Goal: Task Accomplishment & Management: Manage account settings

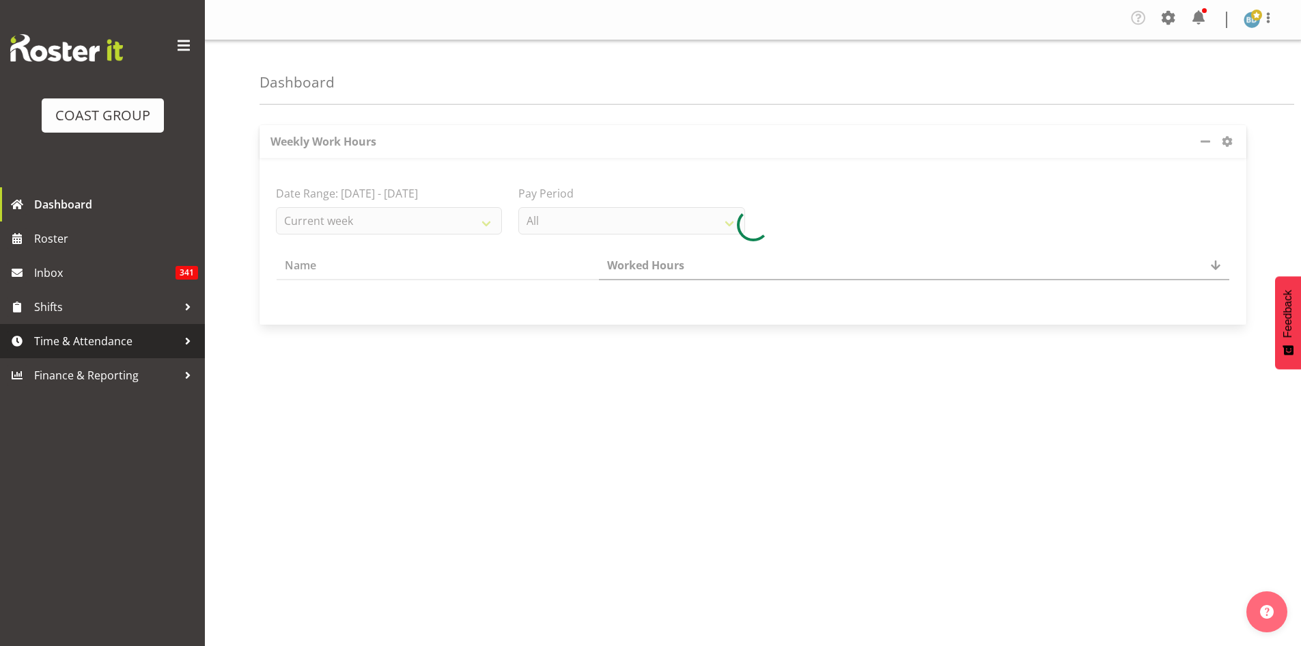
click at [97, 347] on span "Time & Attendance" at bounding box center [105, 341] width 143 height 20
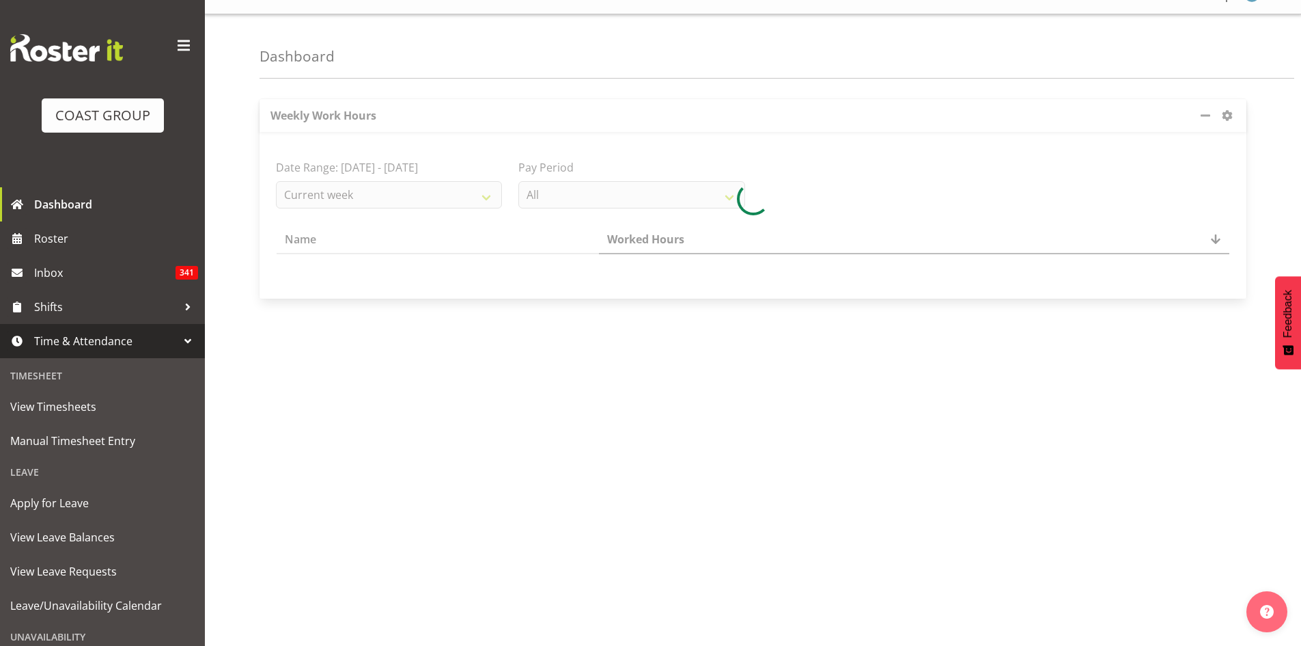
scroll to position [40, 0]
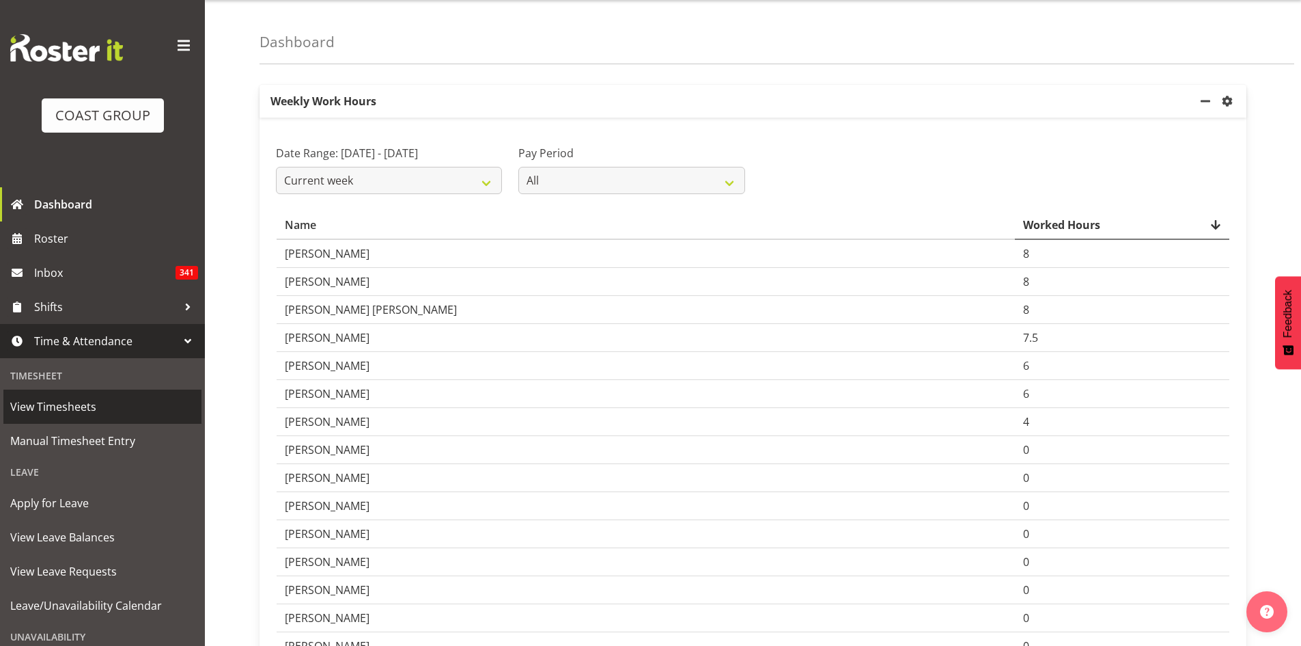
click at [102, 403] on span "View Timesheets" at bounding box center [102, 406] width 184 height 20
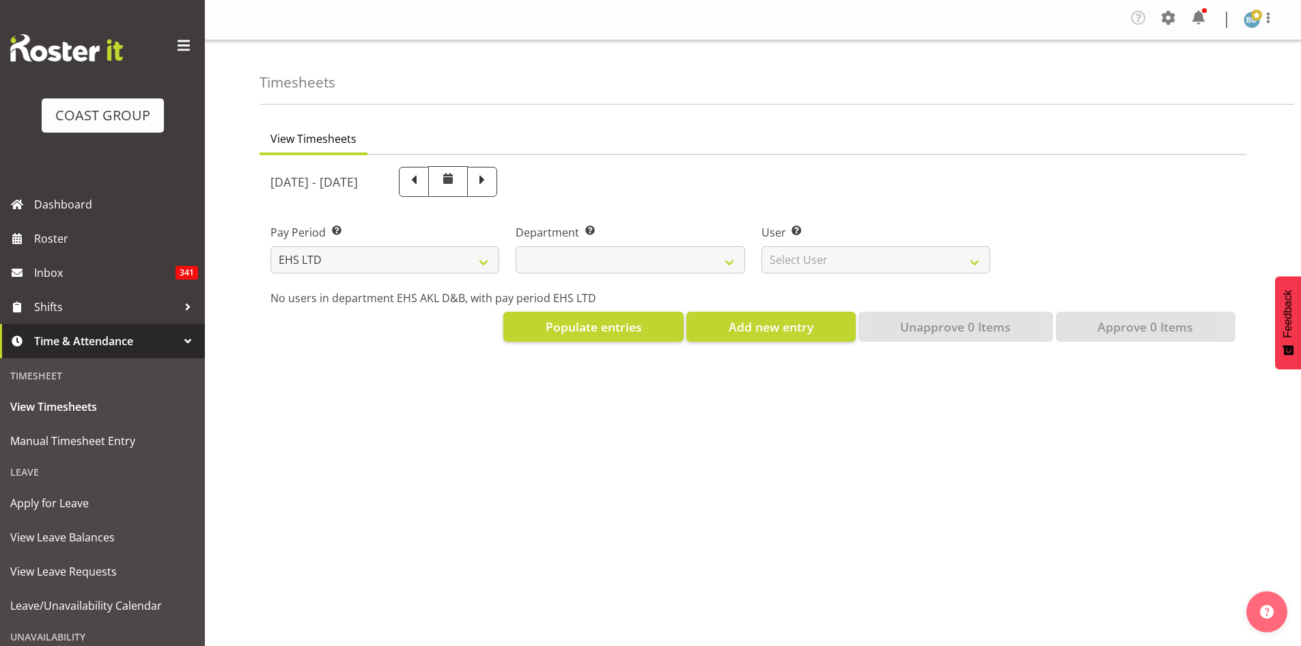
select select "7"
select select
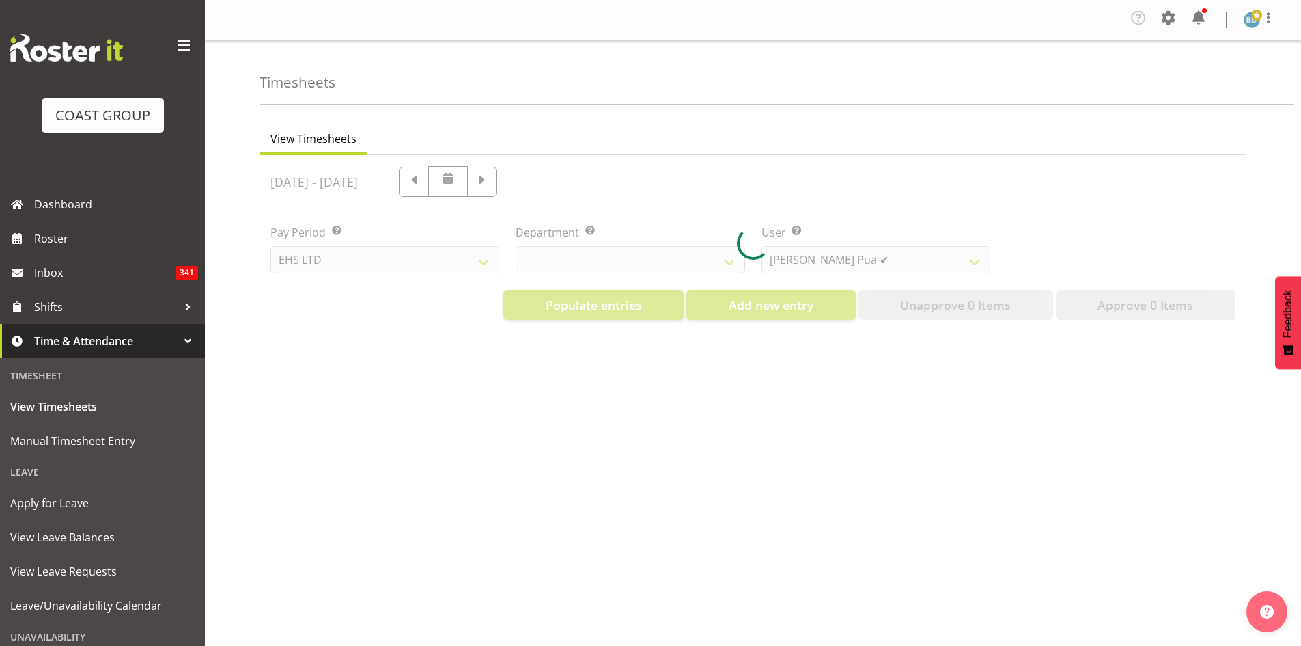
click at [902, 261] on div at bounding box center [753, 243] width 987 height 176
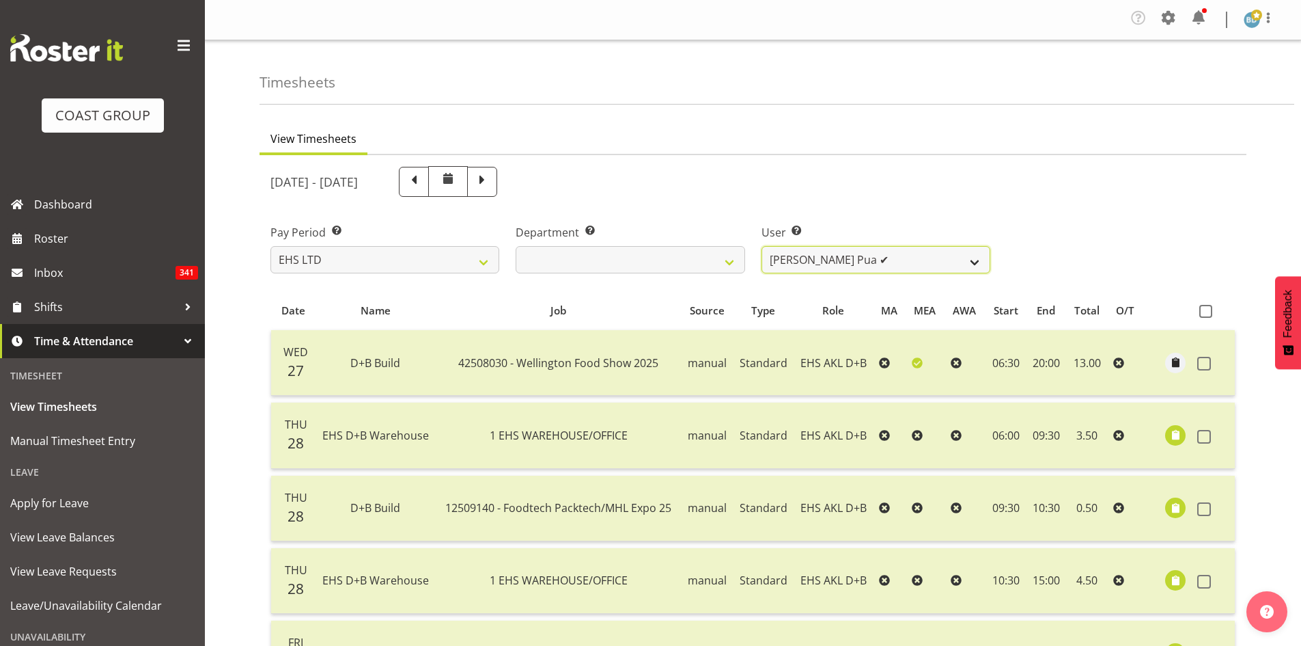
drag, startPoint x: 967, startPoint y: 261, endPoint x: 948, endPoint y: 270, distance: 21.1
click at [967, 261] on select "[PERSON_NAME] Pua ✔ [PERSON_NAME] ✔ [PERSON_NAME] ✔ [PERSON_NAME] ✔ [PERSON_NAM…" at bounding box center [876, 259] width 229 height 27
select select "11280"
click at [762, 246] on select "[PERSON_NAME] Pua ✔ [PERSON_NAME] ✔ [PERSON_NAME] ✔ [PERSON_NAME] ✔ [PERSON_NAM…" at bounding box center [876, 259] width 229 height 27
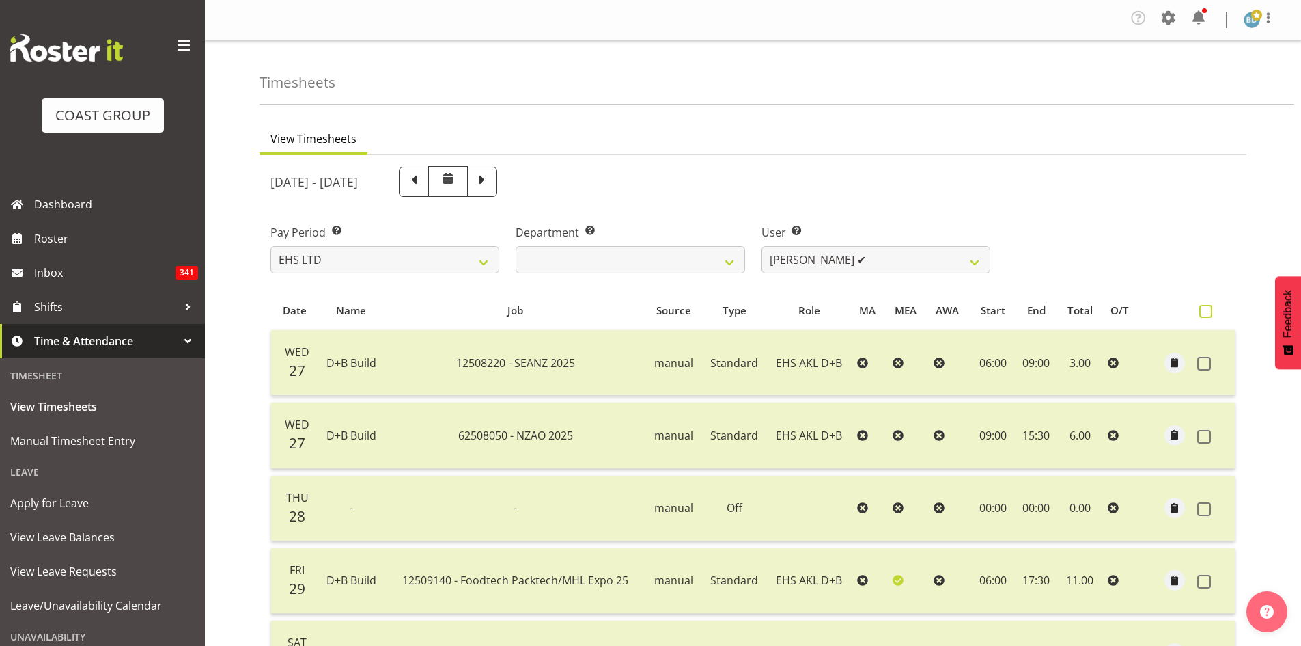
click at [1209, 316] on span at bounding box center [1206, 311] width 13 height 13
click at [1209, 316] on input "checkbox" at bounding box center [1204, 311] width 9 height 9
checkbox input "true"
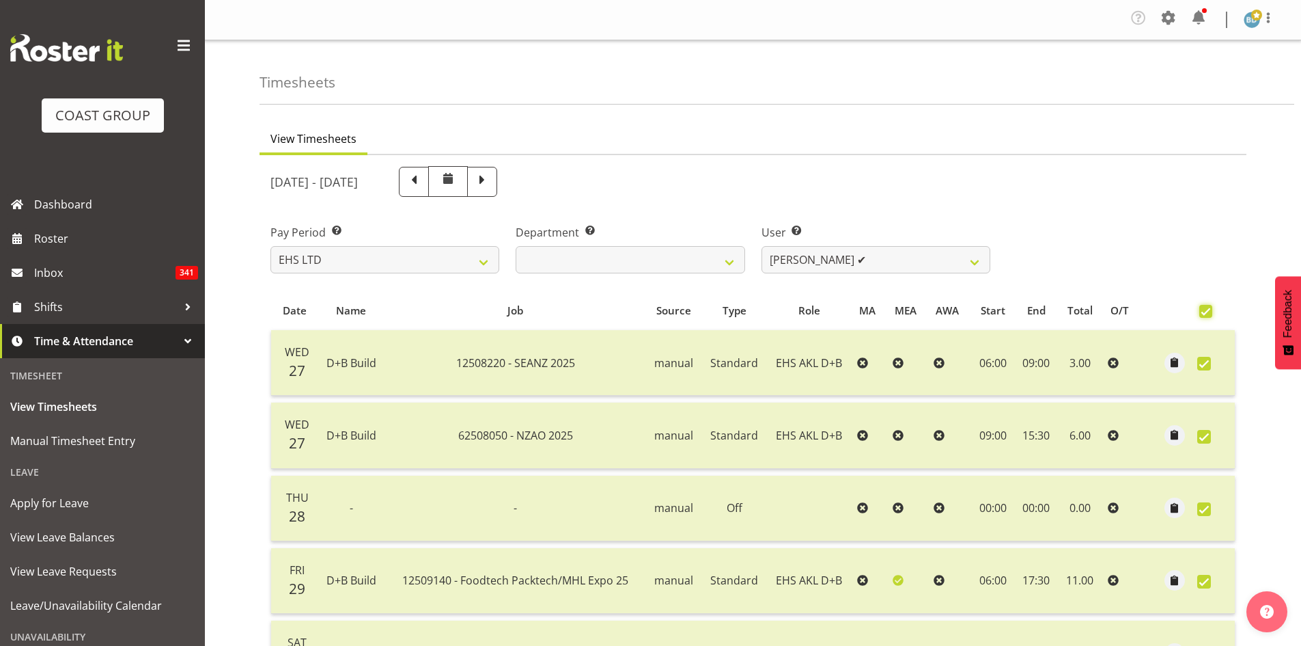
checkbox input "true"
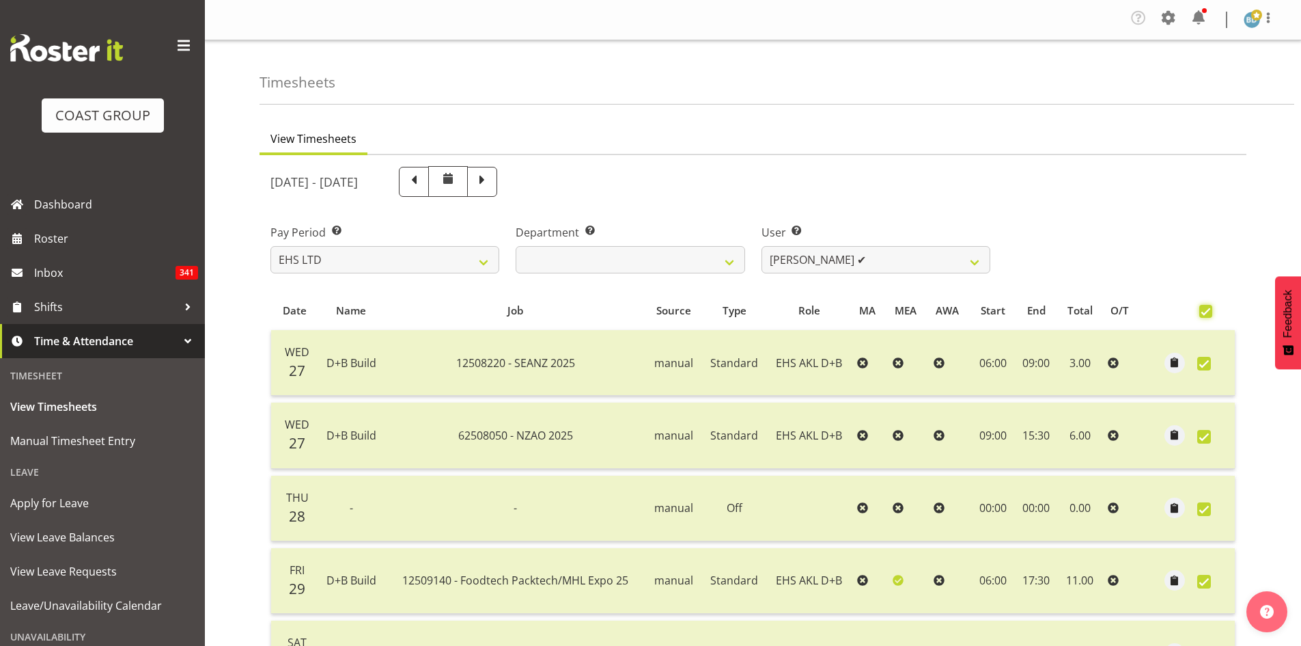
checkbox input "true"
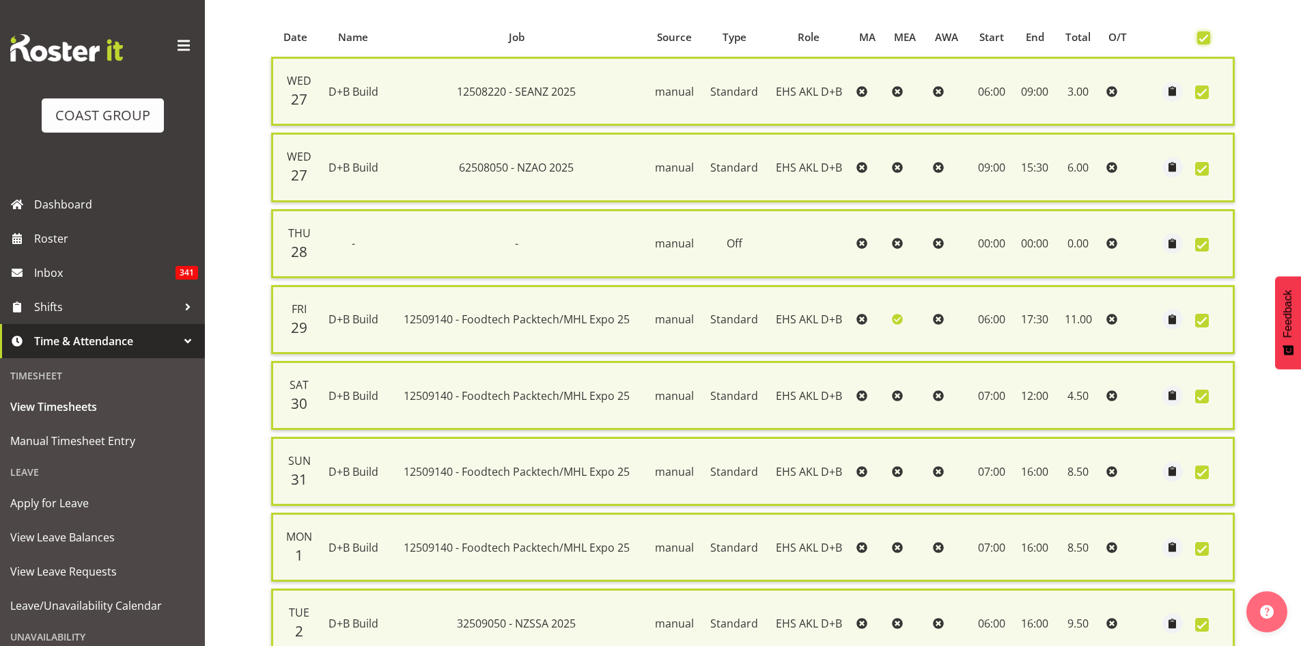
scroll to position [404, 0]
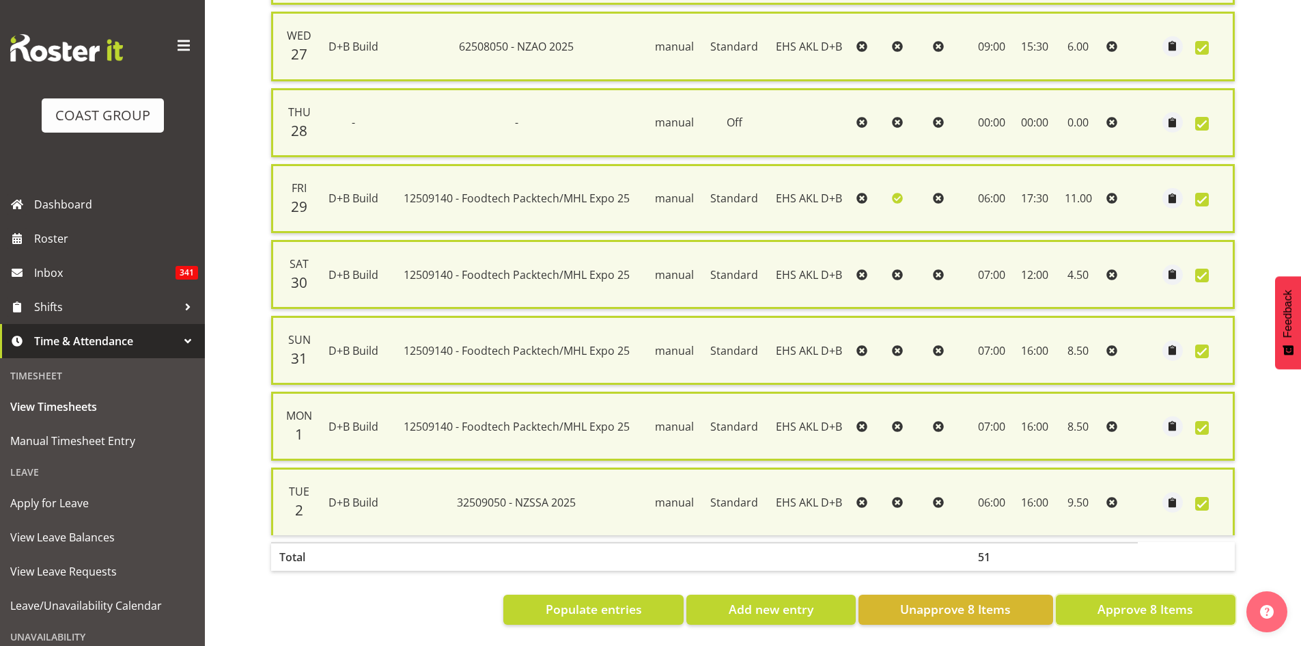
drag, startPoint x: 1117, startPoint y: 600, endPoint x: 943, endPoint y: 616, distance: 175.0
click at [943, 616] on section "[DATE] - [DATE] Pay Period Select which pay period you would like to view. SLP …" at bounding box center [753, 198] width 987 height 874
click at [950, 604] on span "Unapprove 8 Items" at bounding box center [955, 609] width 111 height 18
checkbox input "false"
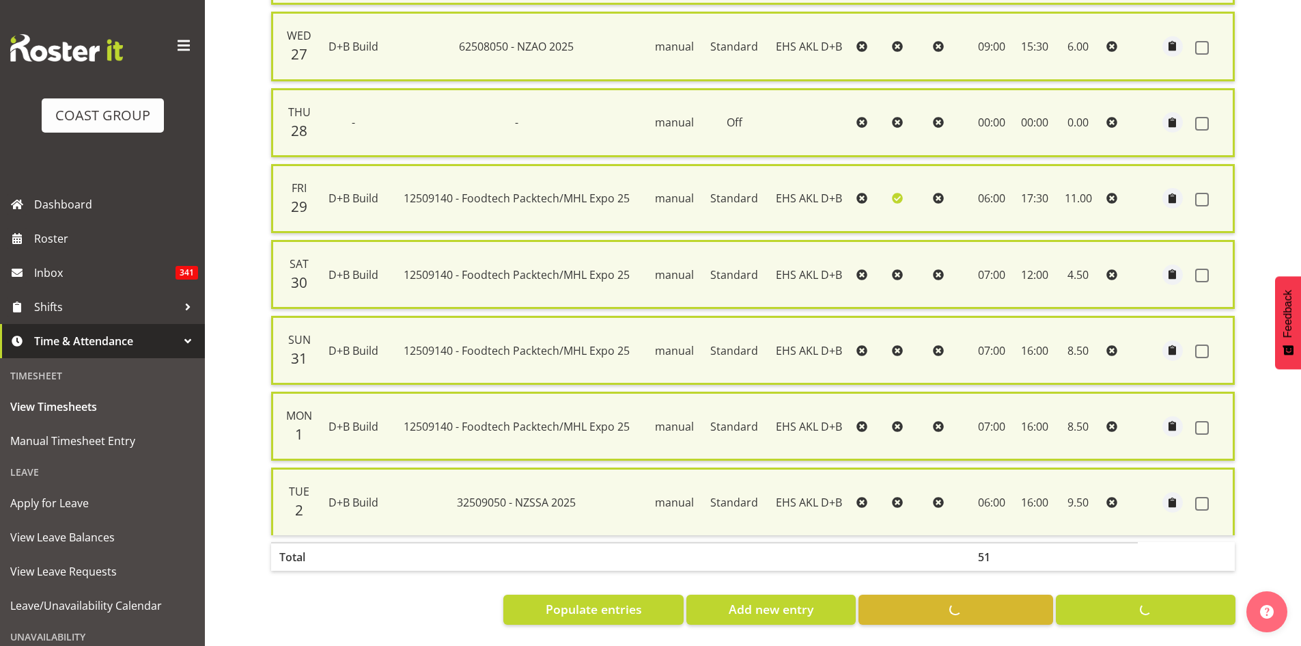
checkbox input "false"
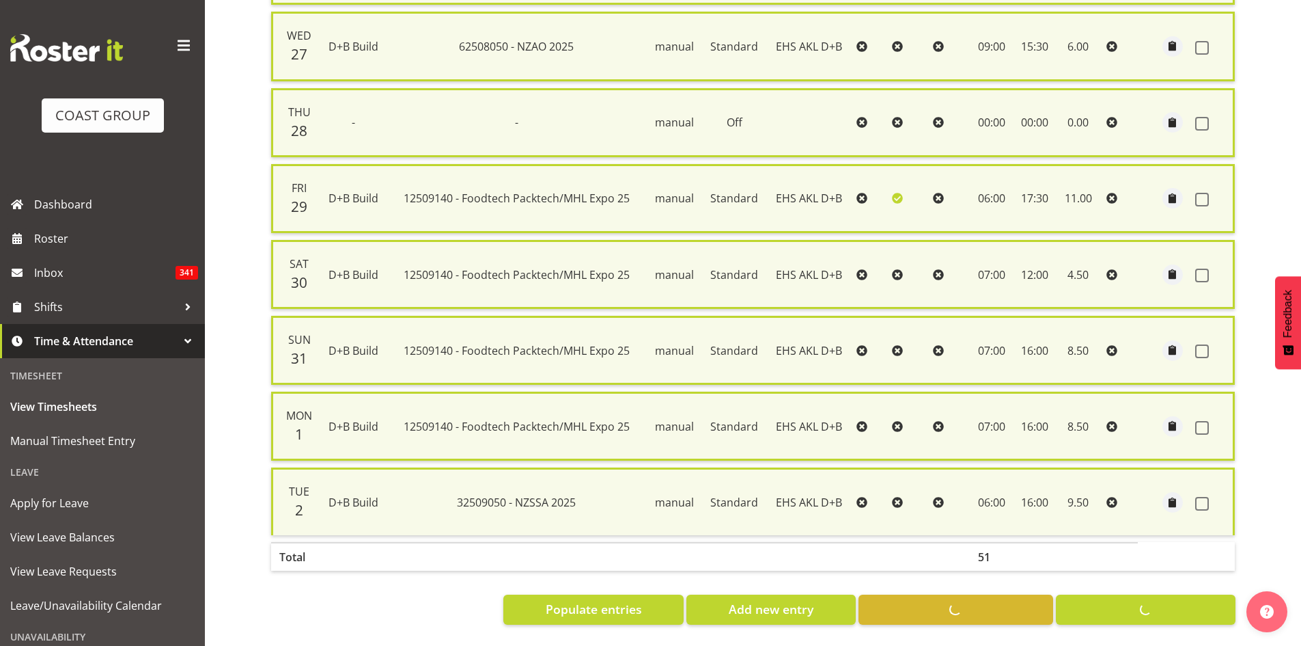
checkbox input "false"
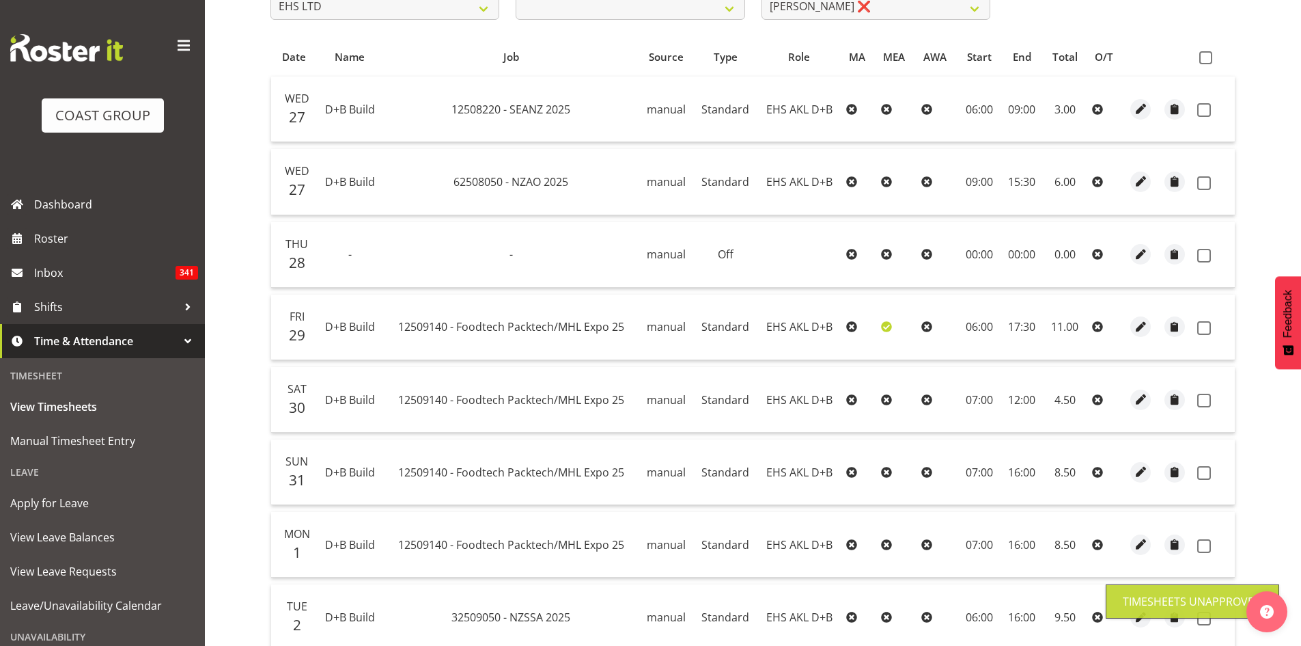
scroll to position [151, 0]
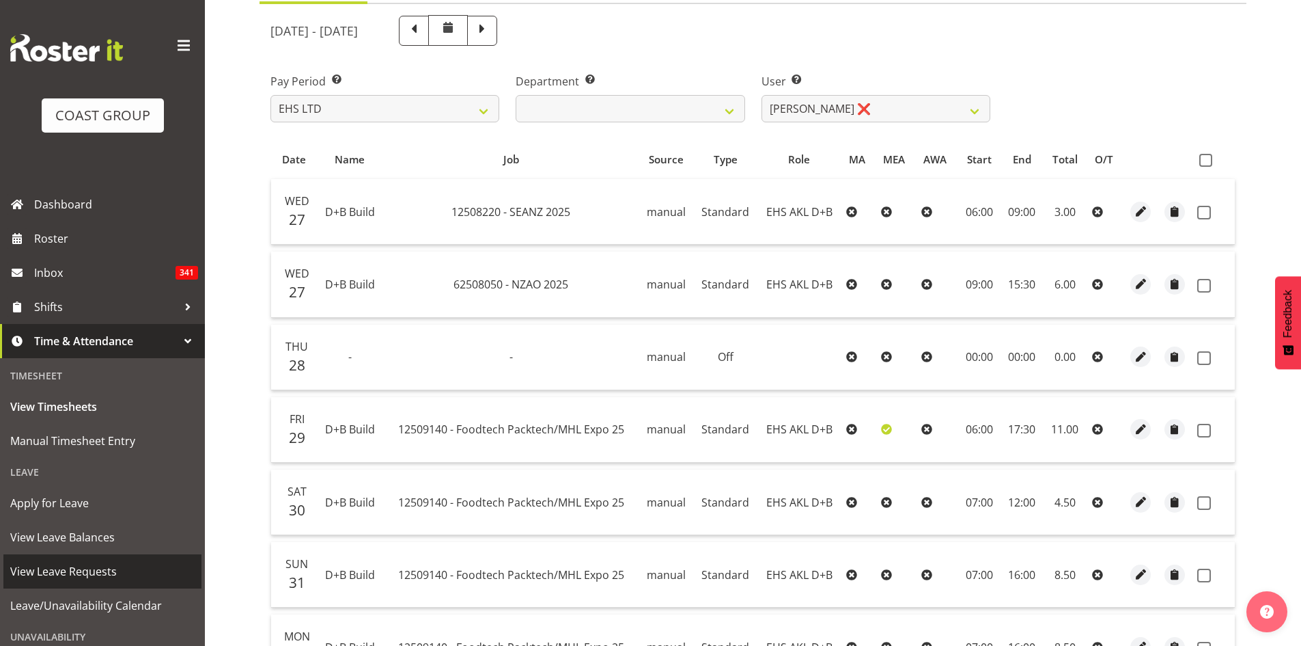
click at [79, 570] on span "View Leave Requests" at bounding box center [102, 571] width 184 height 20
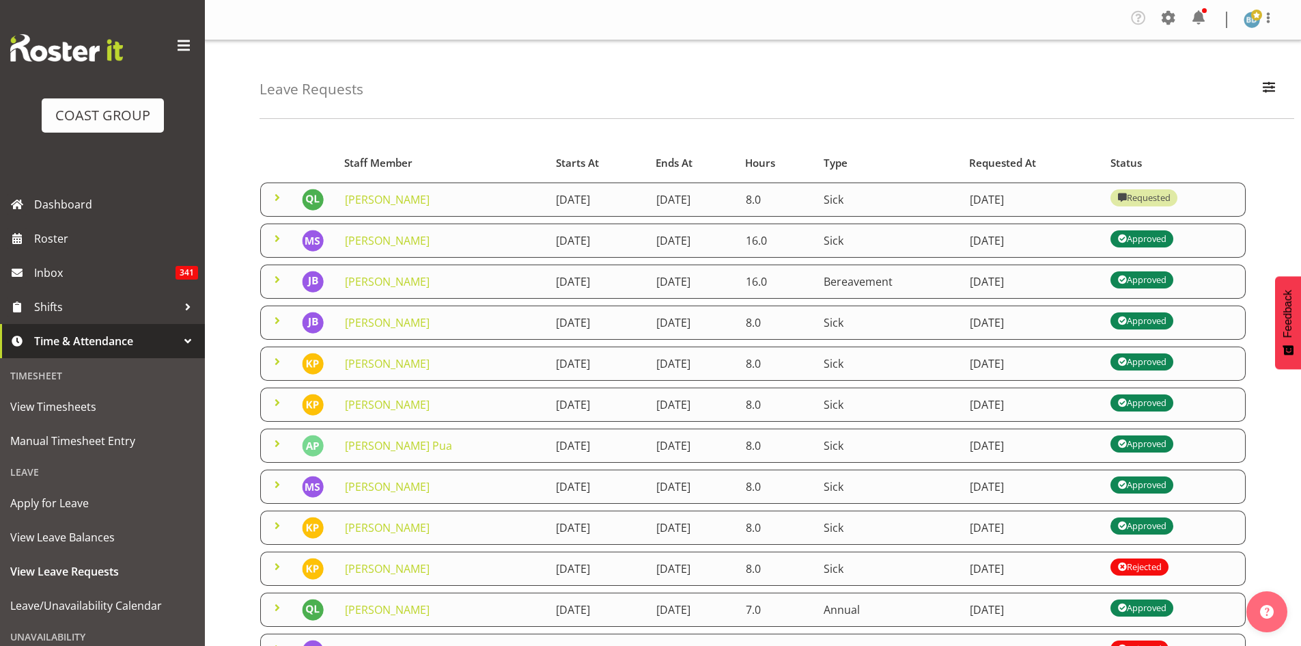
click at [276, 202] on span at bounding box center [277, 197] width 16 height 16
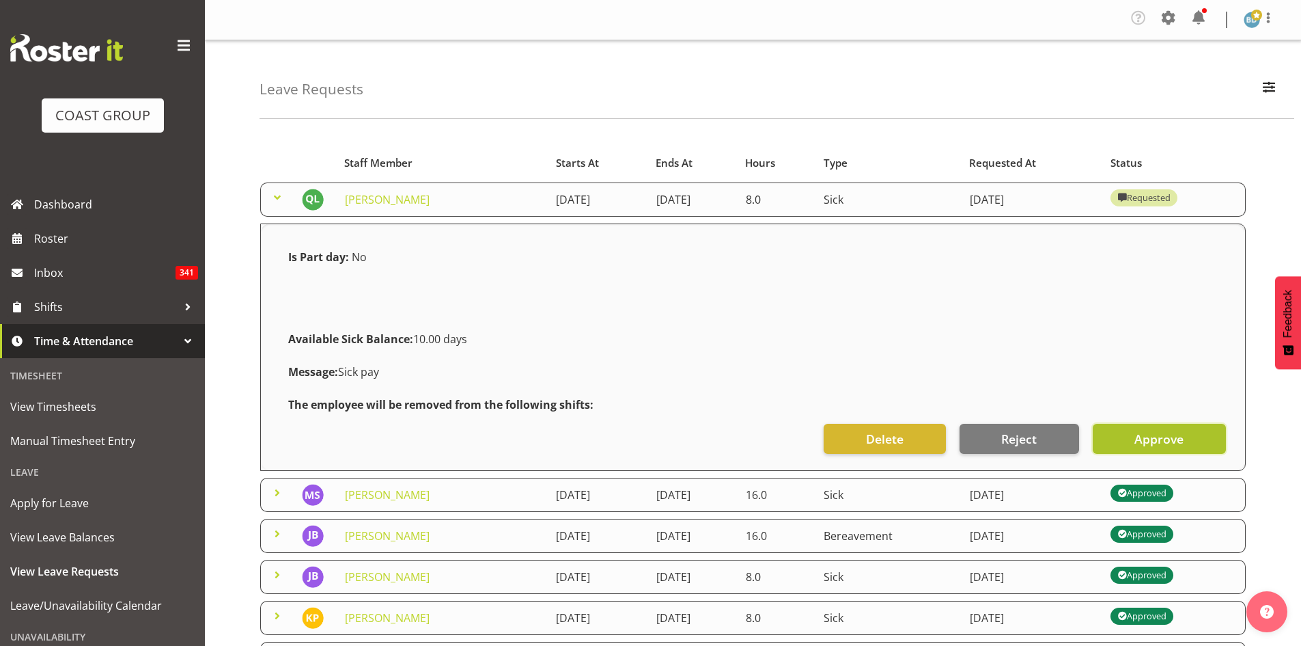
click at [1170, 436] on span "Approve" at bounding box center [1159, 439] width 49 height 18
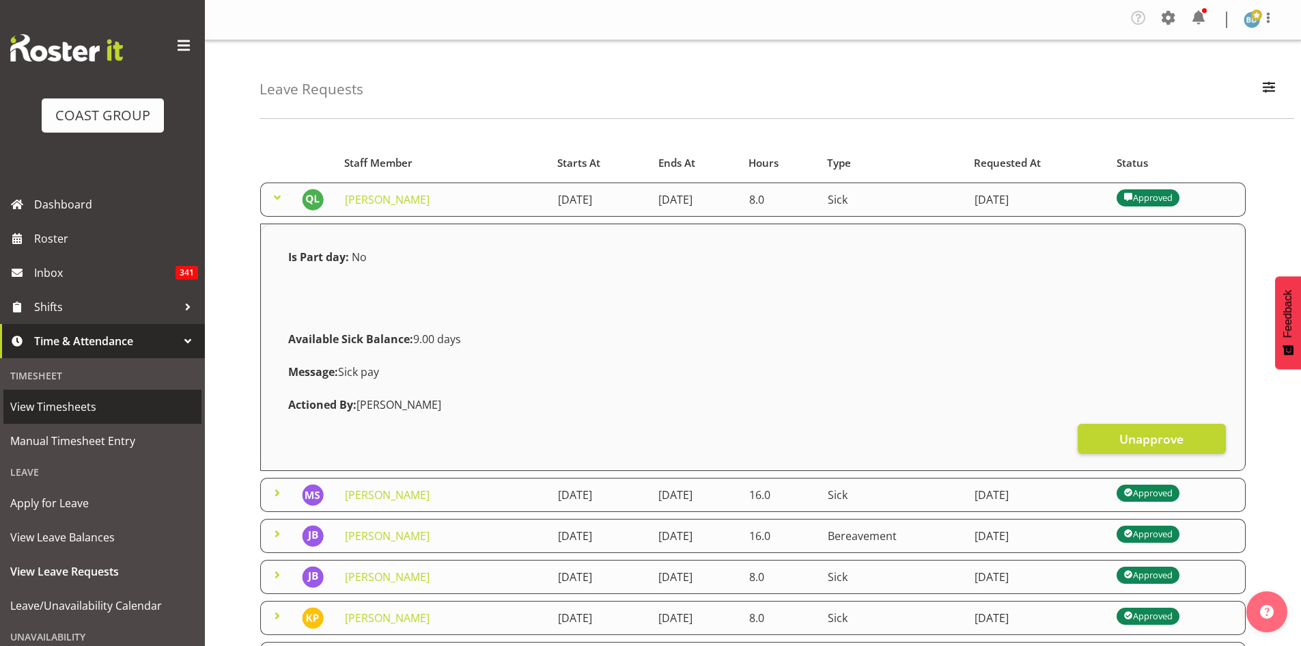
click at [74, 415] on span "View Timesheets" at bounding box center [102, 406] width 184 height 20
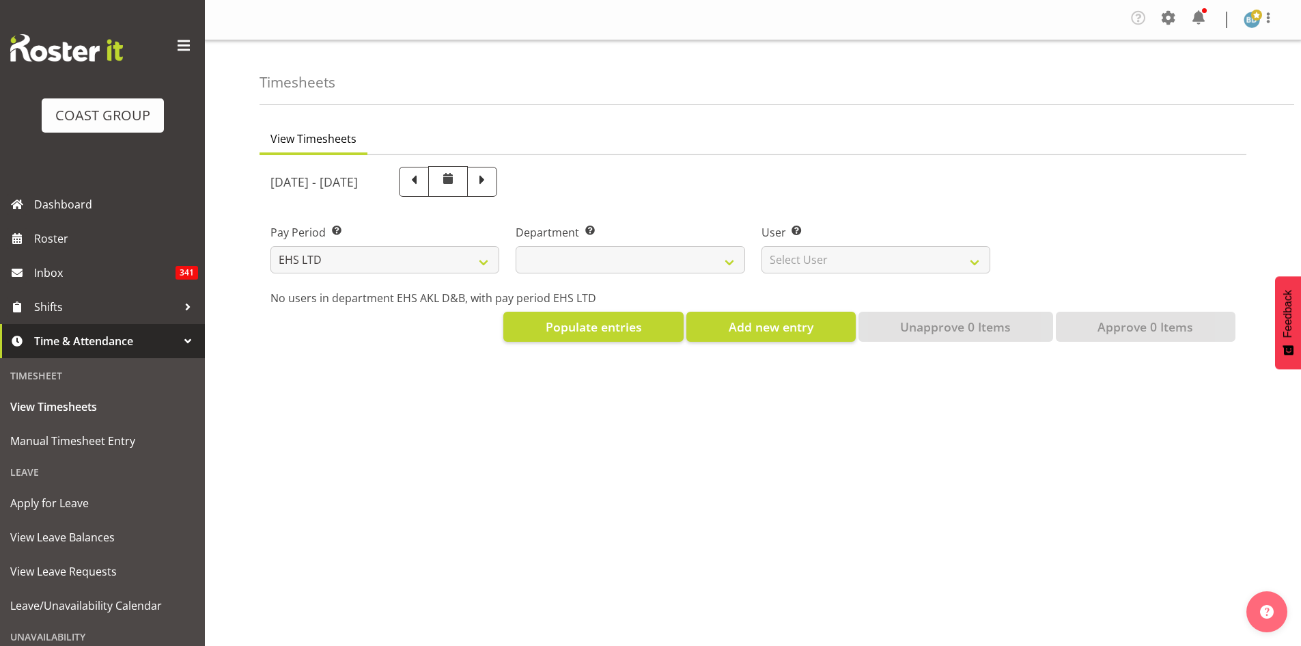
select select "7"
select select
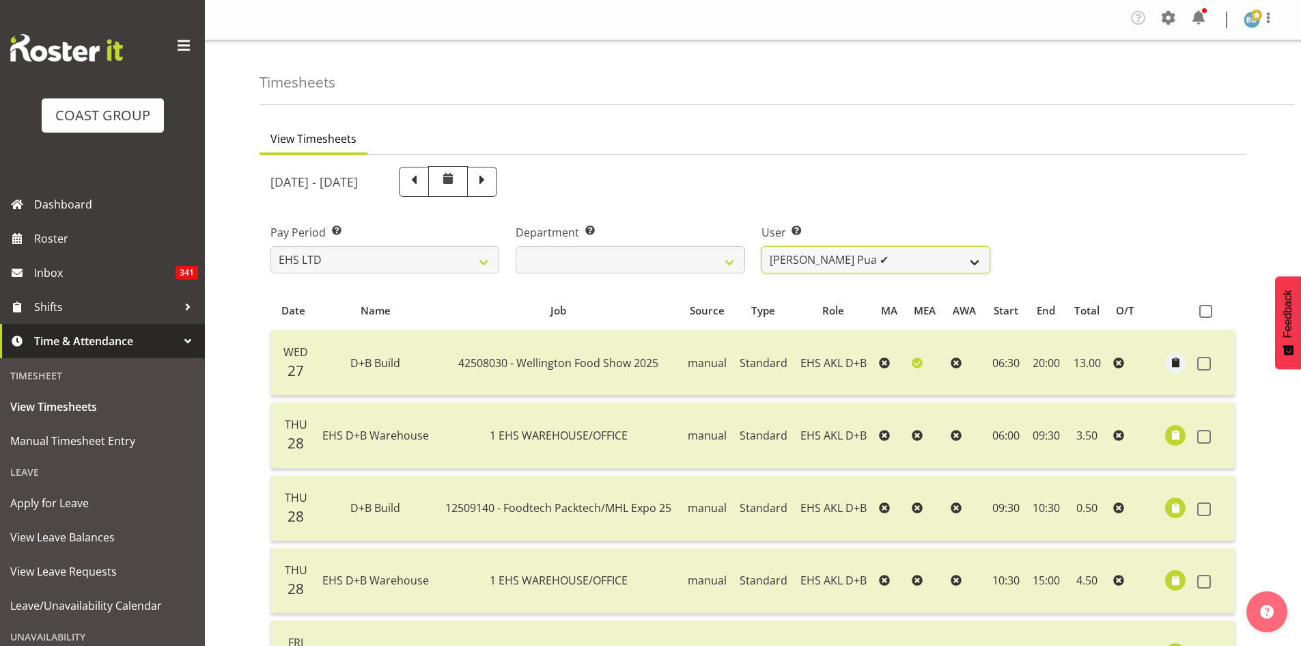
click at [960, 261] on select "[PERSON_NAME] Pua ✔ [PERSON_NAME] ✔ [PERSON_NAME] ✔ [PERSON_NAME] ✔ [PERSON_NAM…" at bounding box center [876, 259] width 229 height 27
select select "11280"
click at [762, 246] on select "[PERSON_NAME] Pua ✔ [PERSON_NAME] ✔ [PERSON_NAME] ✔ [PERSON_NAME] ✔ [PERSON_NAM…" at bounding box center [876, 259] width 229 height 27
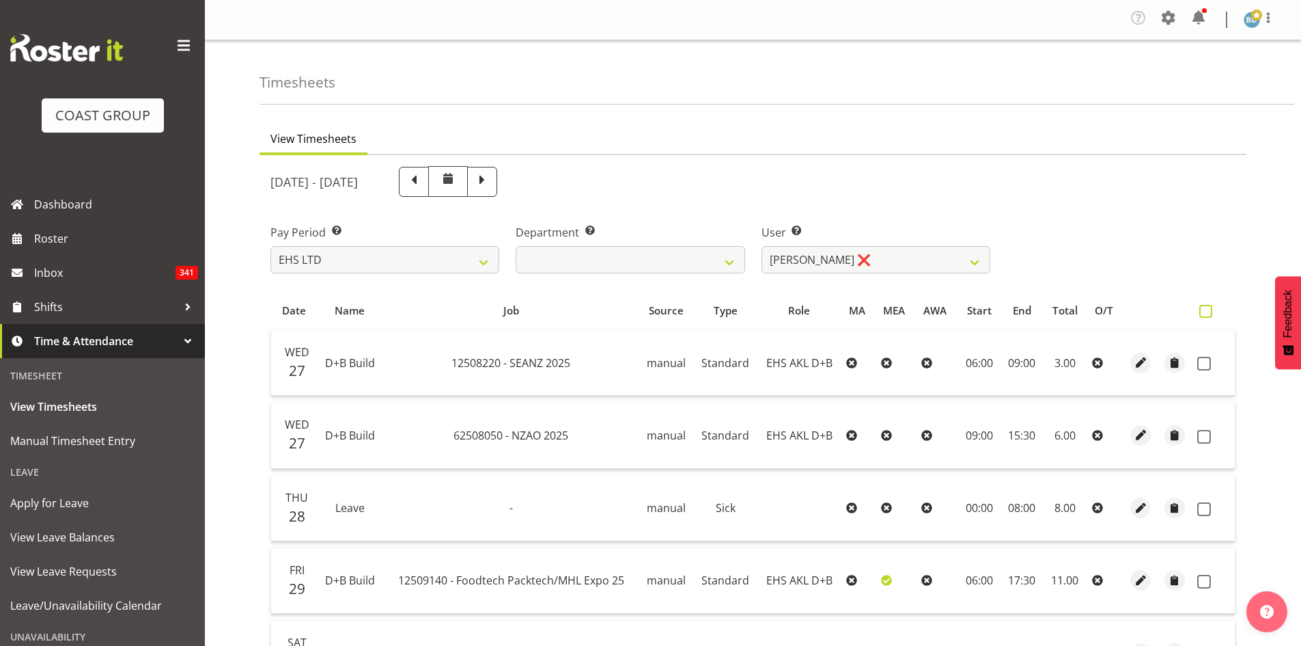
click at [1203, 314] on span at bounding box center [1206, 311] width 13 height 13
click at [1203, 314] on input "checkbox" at bounding box center [1204, 311] width 9 height 9
checkbox input "true"
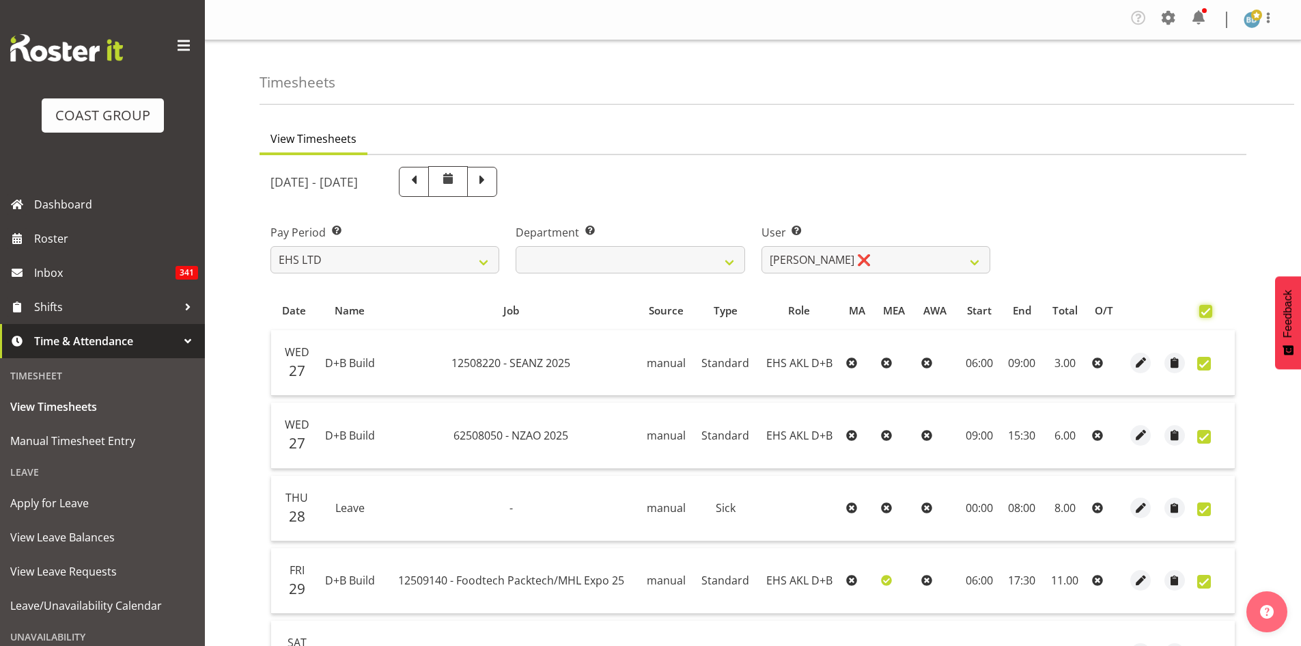
checkbox input "true"
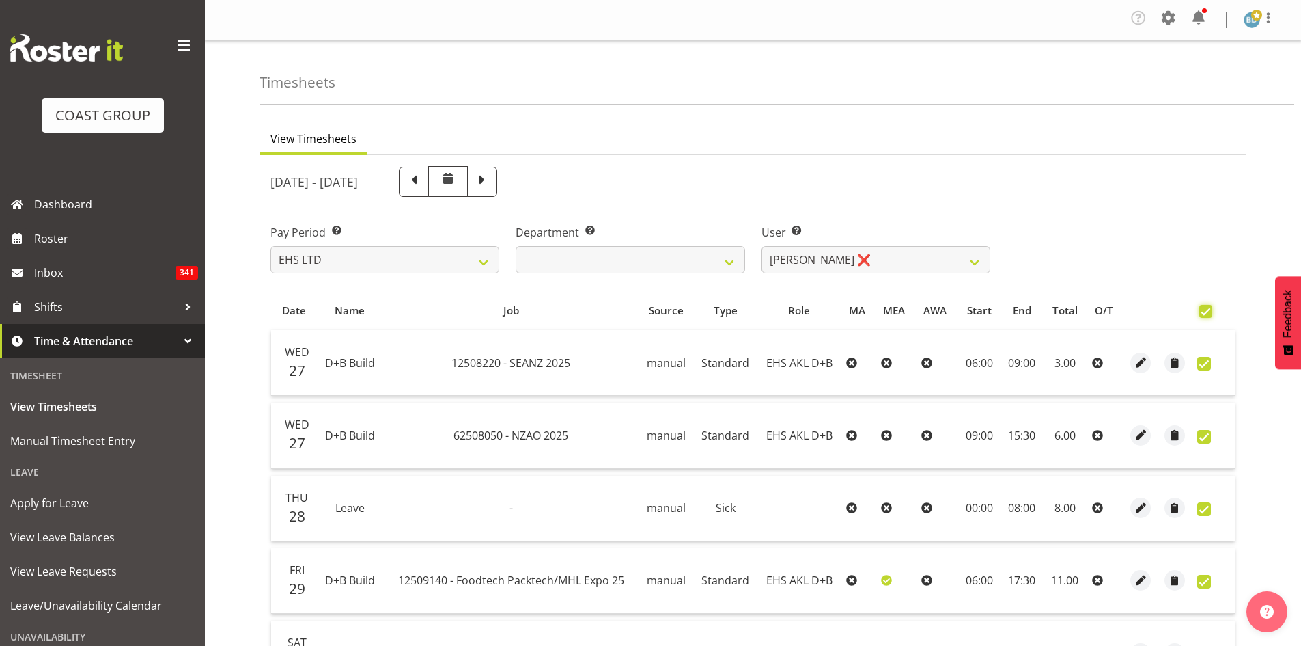
checkbox input "true"
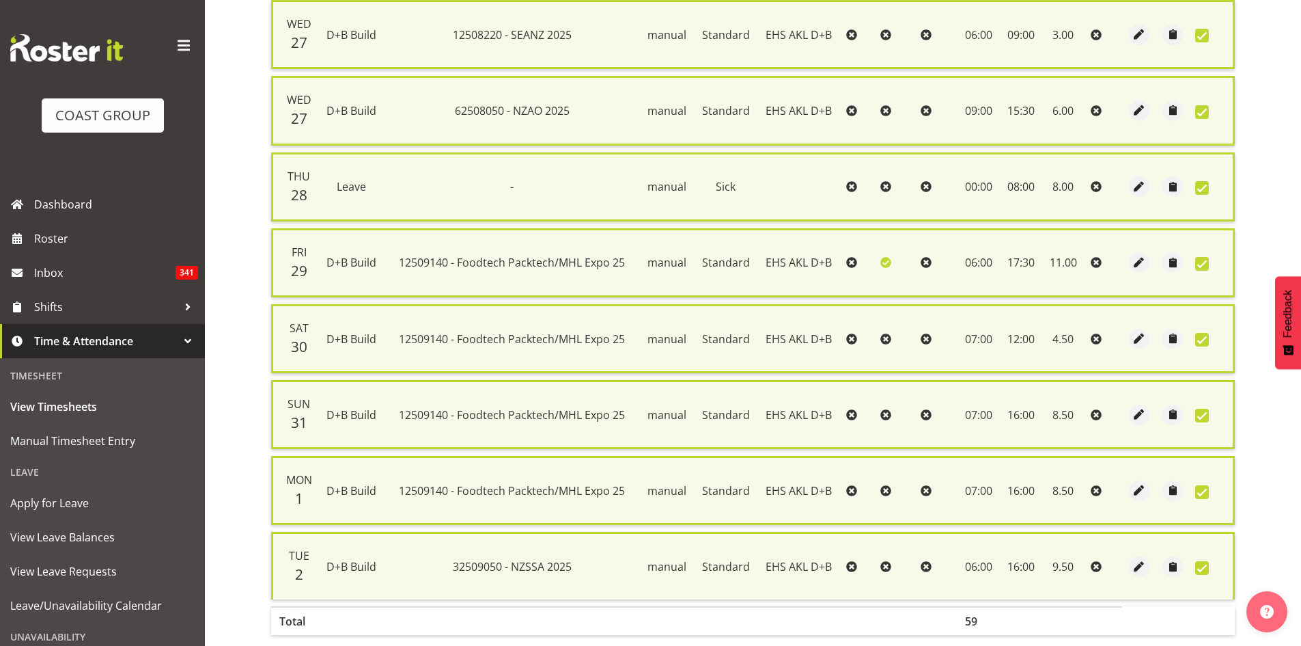
scroll to position [404, 0]
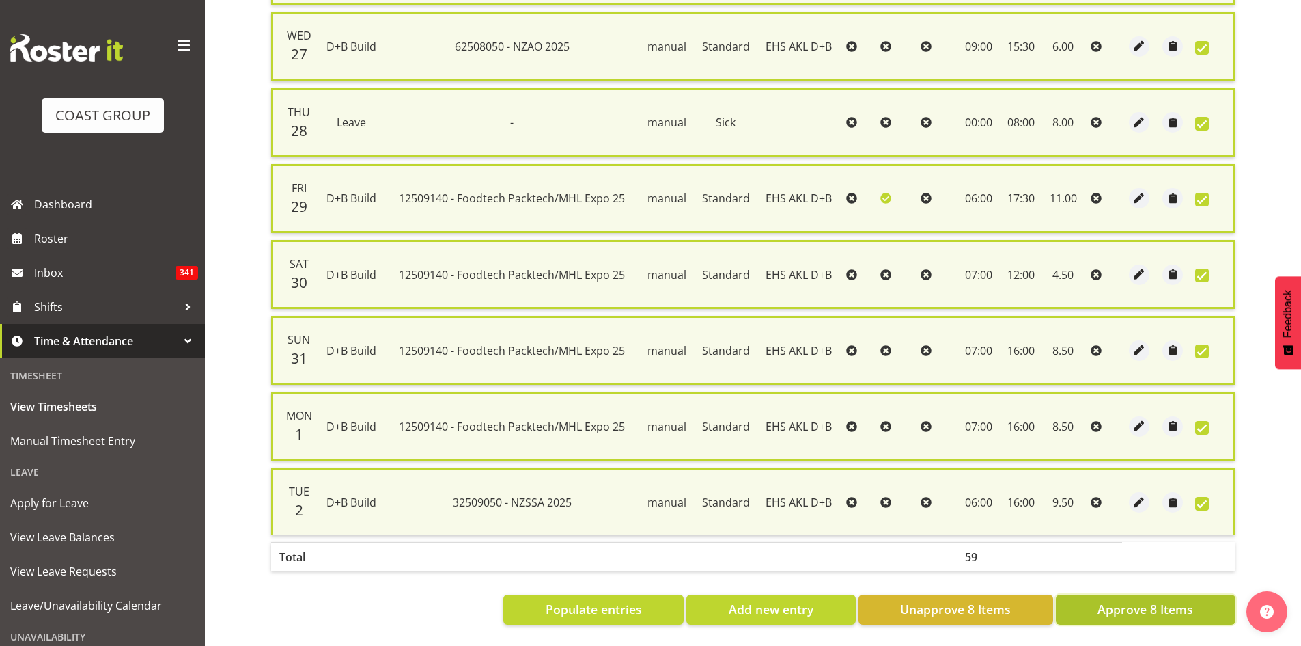
click at [1135, 600] on span "Approve 8 Items" at bounding box center [1146, 609] width 96 height 18
checkbox input "false"
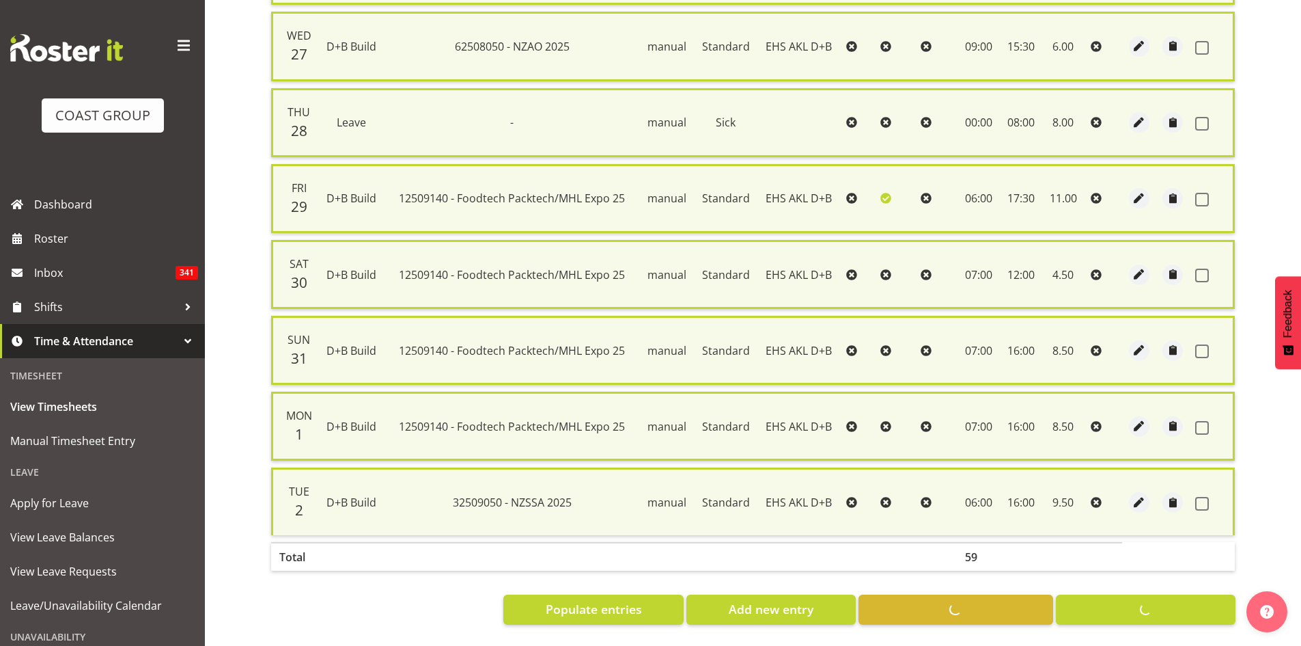
checkbox input "false"
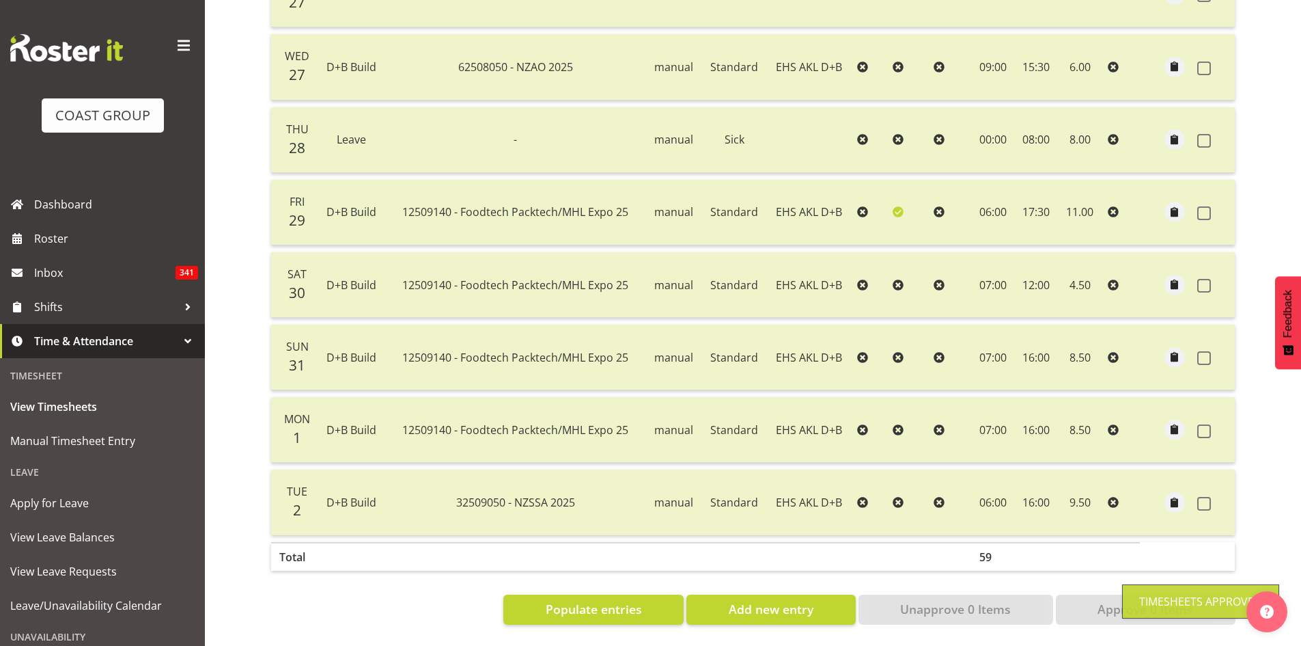
scroll to position [37, 0]
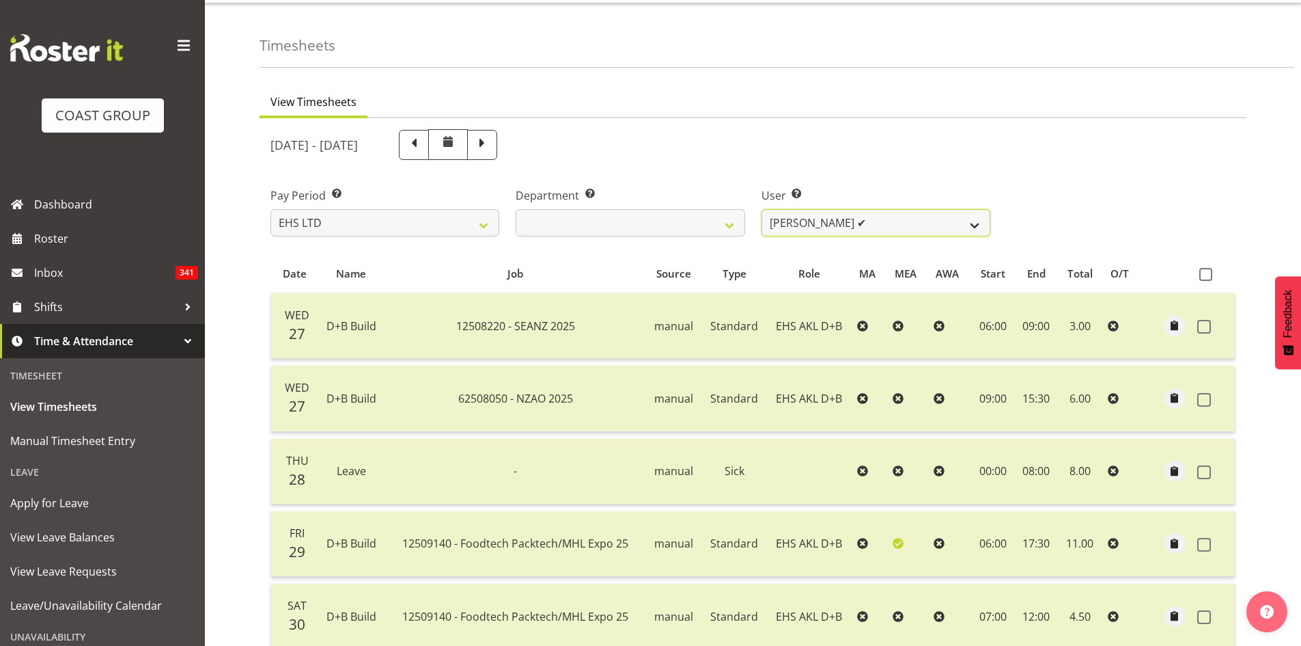
click at [978, 219] on select "[PERSON_NAME] Pua ✔ [PERSON_NAME] ✔ [PERSON_NAME] ✔ [PERSON_NAME] ✔ [PERSON_NAM…" at bounding box center [876, 222] width 229 height 27
click at [1106, 214] on div "Pay Period Select which pay period you would like to view. SLP LTD EHS LTD DW L…" at bounding box center [753, 206] width 982 height 77
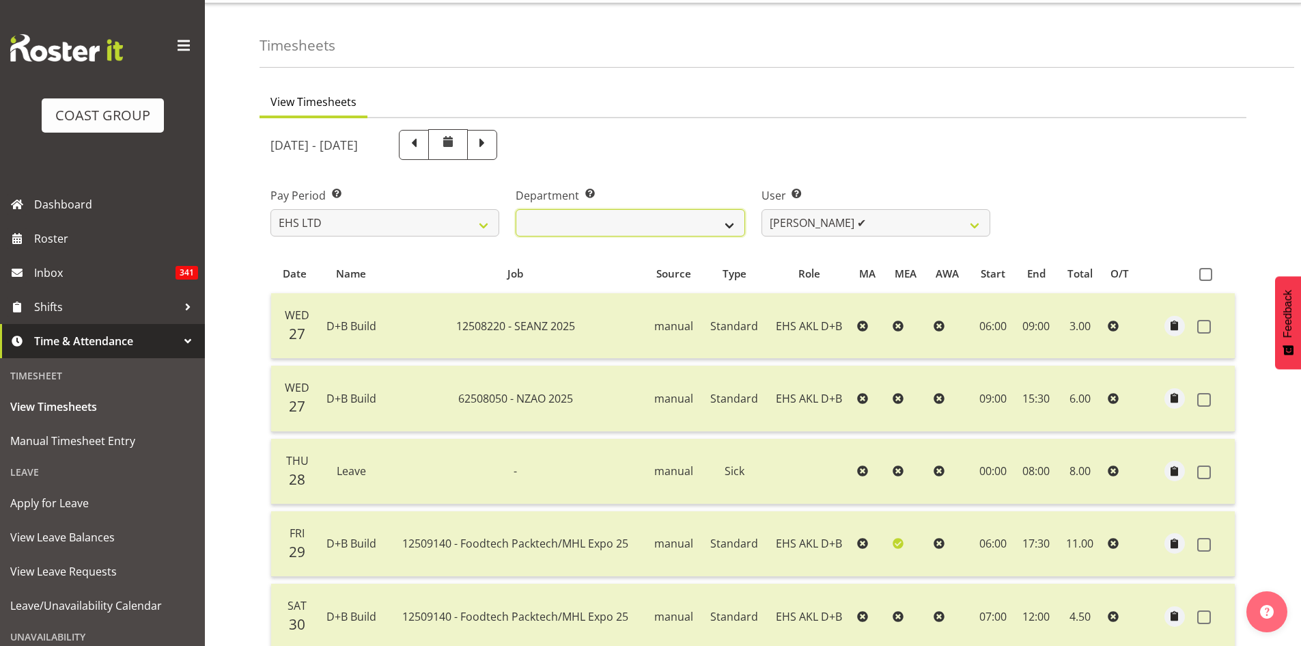
click at [721, 230] on select "EHS AKL D&B EHS AKL DESIGNER" at bounding box center [630, 222] width 229 height 27
select select "37"
click at [516, 209] on select "EHS AKL D&B EHS AKL DESIGNER" at bounding box center [630, 222] width 229 height 27
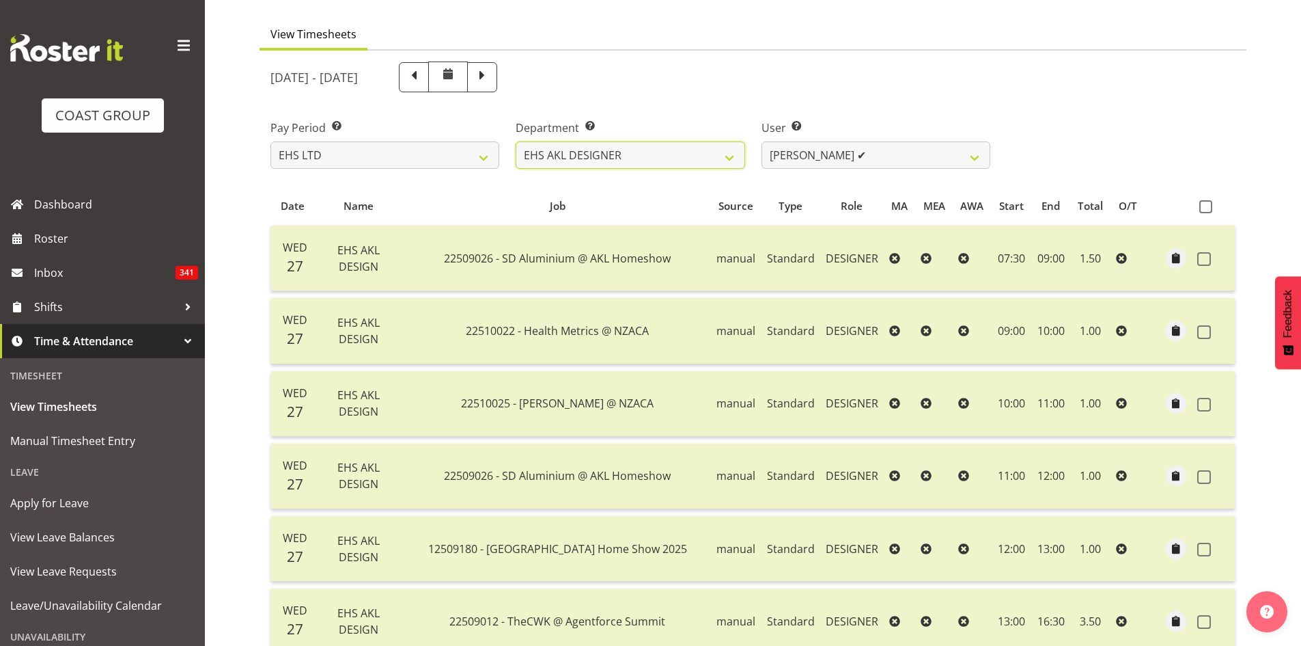
scroll to position [0, 0]
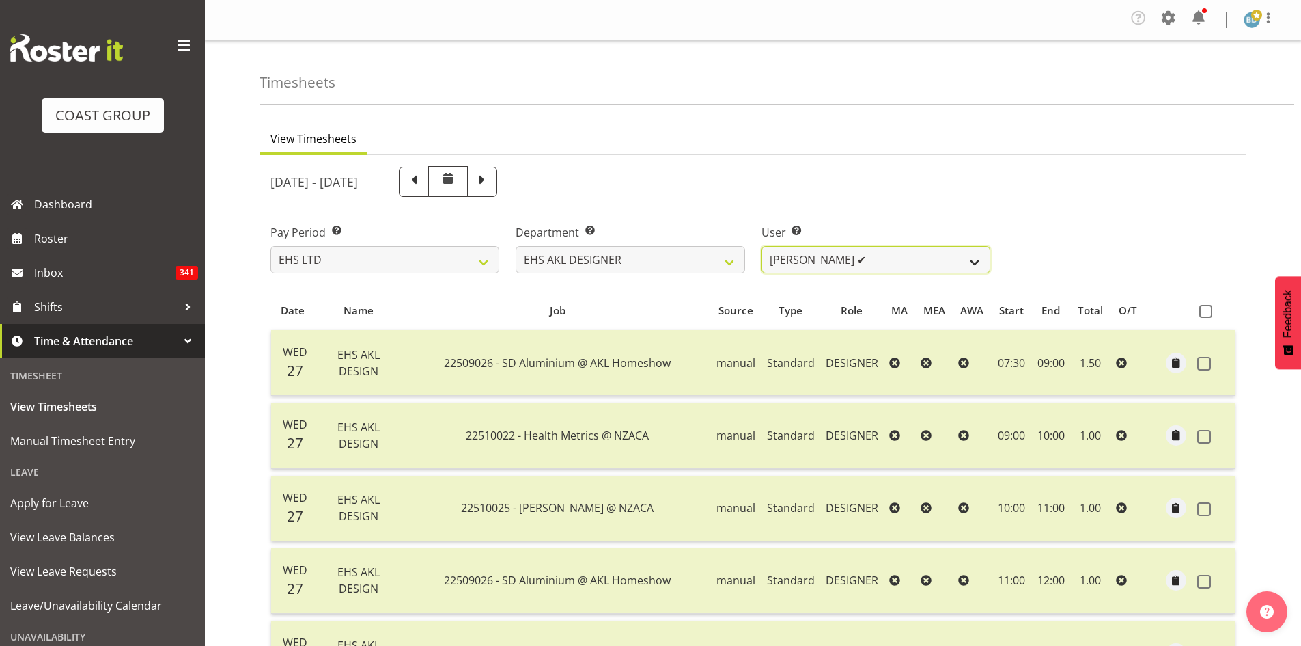
click at [892, 259] on select "[PERSON_NAME] ✔ [PERSON_NAME] ✔" at bounding box center [876, 259] width 229 height 27
select select "3363"
click at [762, 246] on select "[PERSON_NAME] ✔ [PERSON_NAME] ✔" at bounding box center [876, 259] width 229 height 27
click at [910, 263] on select "[PERSON_NAME] ✔ [PERSON_NAME] ✔" at bounding box center [876, 259] width 229 height 27
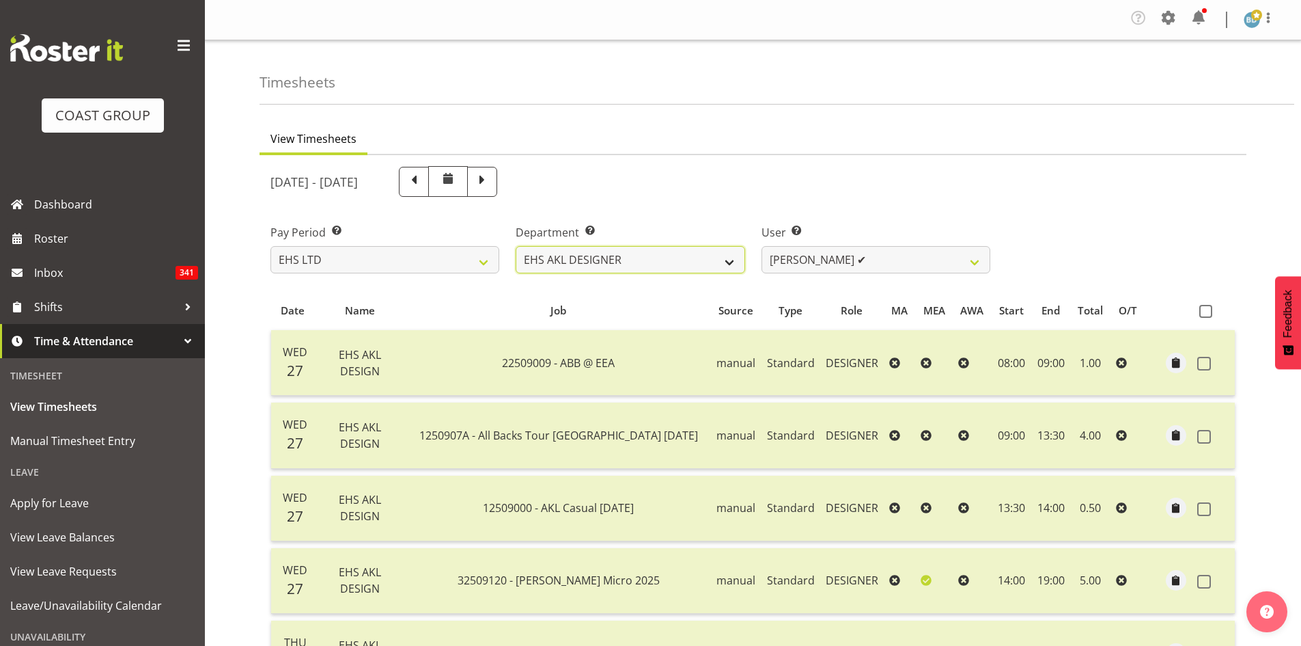
click at [596, 256] on select "EHS AKL D&B EHS AKL DESIGNER" at bounding box center [630, 259] width 229 height 27
select select "36"
click at [516, 246] on select "EHS AKL D&B EHS AKL DESIGNER" at bounding box center [630, 259] width 229 height 27
select select "3116"
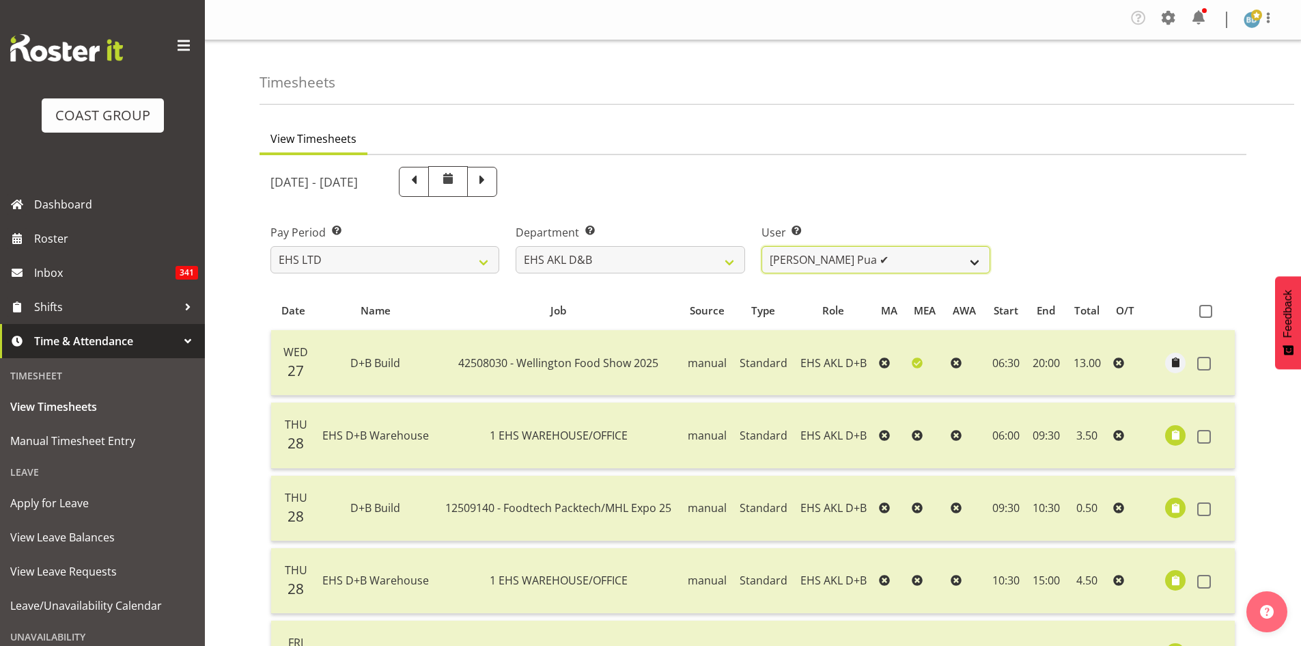
click at [965, 261] on select "[PERSON_NAME] Pua ✔ [PERSON_NAME] ✔ [PERSON_NAME] ✔ [PERSON_NAME] ✔ [PERSON_NAM…" at bounding box center [876, 259] width 229 height 27
click at [709, 196] on div "[DATE] - [DATE]" at bounding box center [631, 181] width 720 height 31
